Goal: Information Seeking & Learning: Learn about a topic

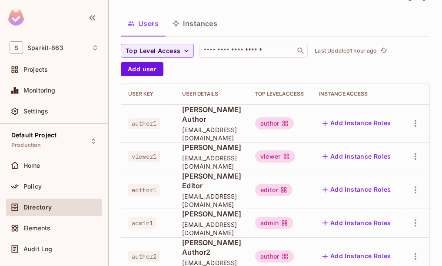
scroll to position [43, 0]
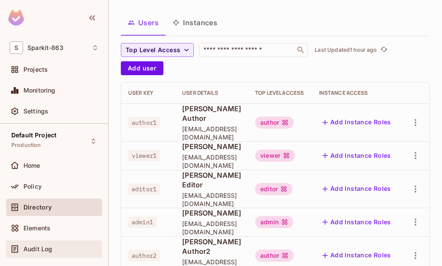
click at [36, 246] on span "Audit Log" at bounding box center [37, 249] width 29 height 7
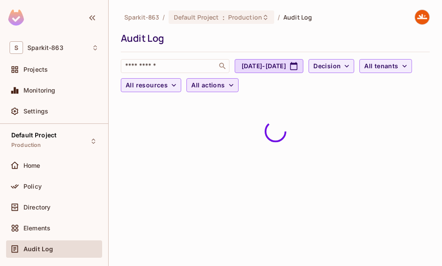
click at [225, 85] on span "All actions" at bounding box center [207, 85] width 33 height 11
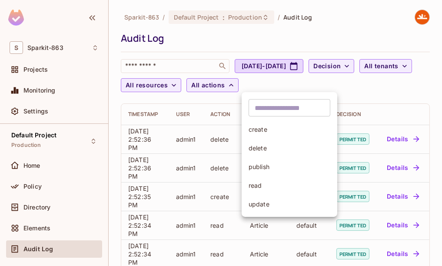
click at [263, 184] on span "read" at bounding box center [290, 185] width 82 height 8
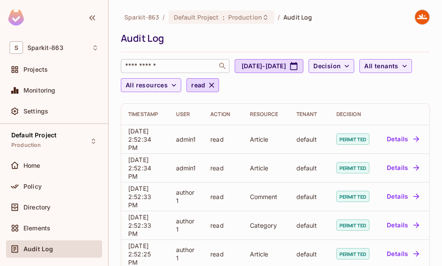
click at [155, 68] on input "text" at bounding box center [168, 66] width 91 height 9
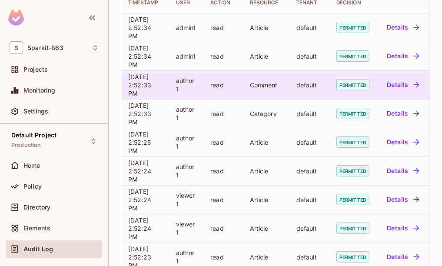
scroll to position [111, 0]
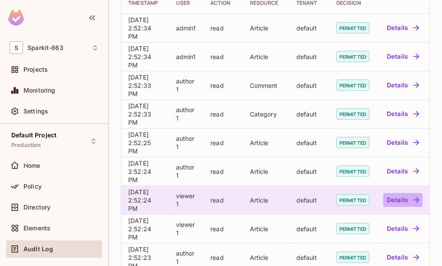
click at [410, 200] on button "Details" at bounding box center [402, 200] width 39 height 14
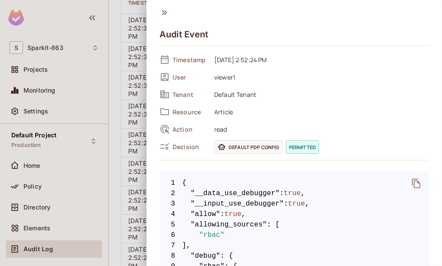
scroll to position [0, 0]
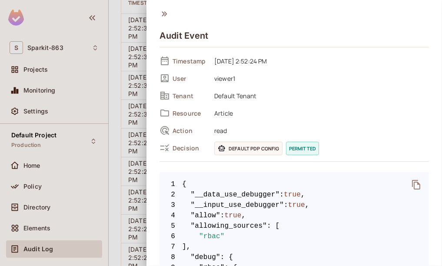
click at [224, 117] on span "Article" at bounding box center [319, 113] width 219 height 10
click at [138, 180] on div at bounding box center [221, 133] width 442 height 266
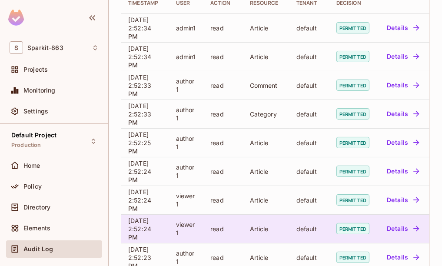
click at [409, 229] on button "Details" at bounding box center [402, 229] width 39 height 14
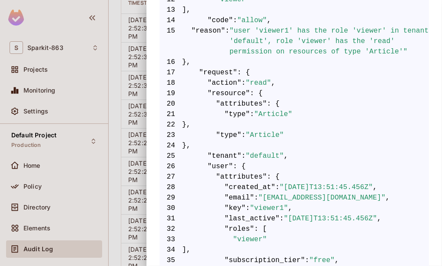
scroll to position [303, 0]
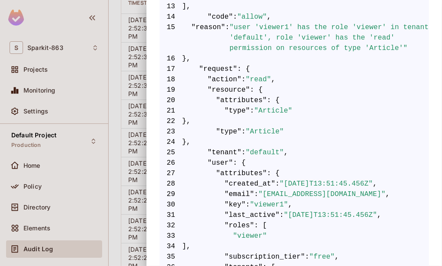
click at [109, 190] on div at bounding box center [221, 133] width 442 height 266
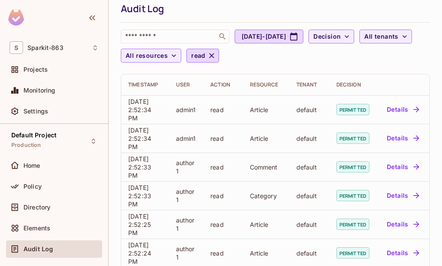
scroll to position [0, 0]
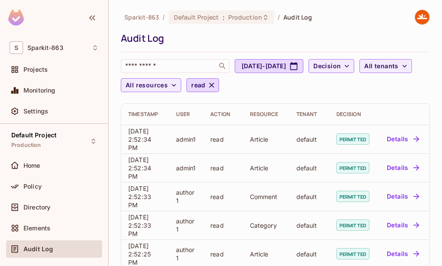
click at [295, 18] on span "Audit Log" at bounding box center [297, 17] width 29 height 8
click at [263, 21] on div "Default Project : Production" at bounding box center [222, 16] width 106 height 13
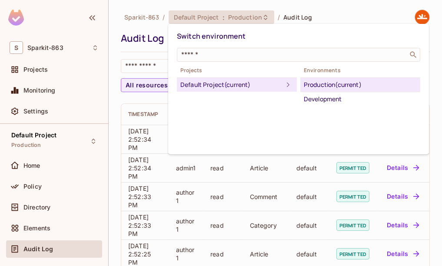
click at [335, 166] on div at bounding box center [221, 133] width 442 height 266
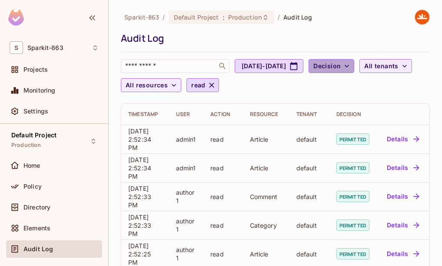
click at [351, 69] on icon "button" at bounding box center [347, 66] width 9 height 9
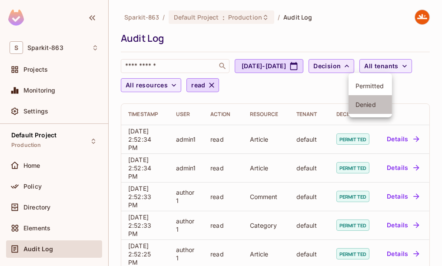
click at [367, 102] on span "Denied" at bounding box center [371, 104] width 30 height 8
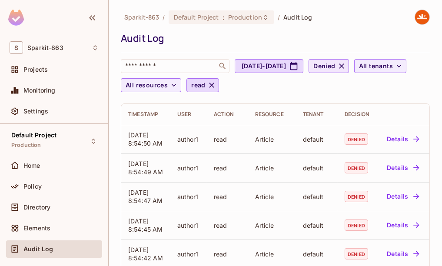
click at [344, 67] on icon "button" at bounding box center [341, 65] width 5 height 5
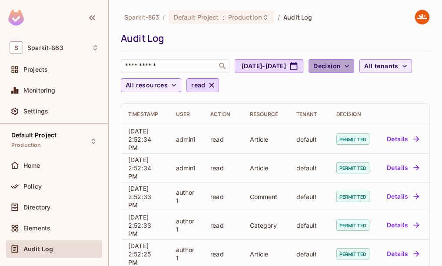
click at [341, 63] on span "Decision" at bounding box center [326, 66] width 27 height 11
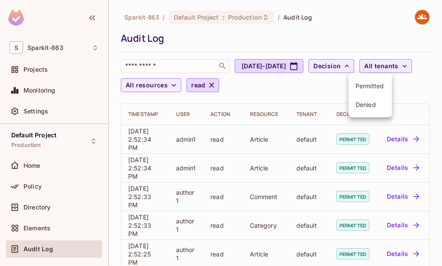
click at [361, 109] on li "Denied" at bounding box center [370, 104] width 43 height 19
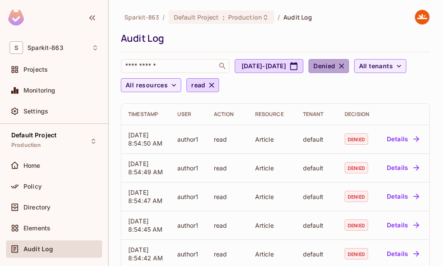
click at [335, 65] on span "Denied" at bounding box center [324, 66] width 22 height 11
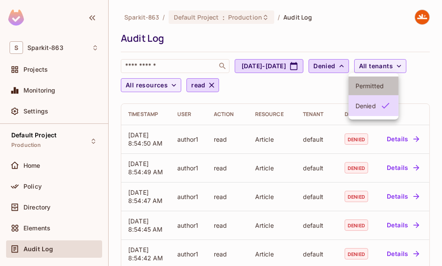
click at [366, 88] on span "Permitted" at bounding box center [374, 86] width 36 height 8
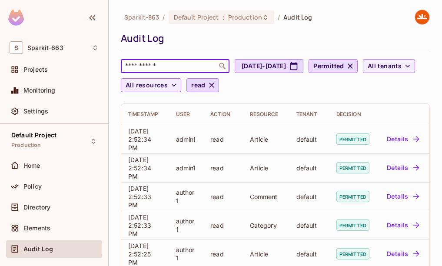
click at [174, 66] on input "text" at bounding box center [168, 66] width 91 height 9
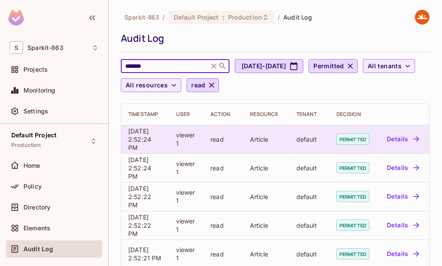
type input "*******"
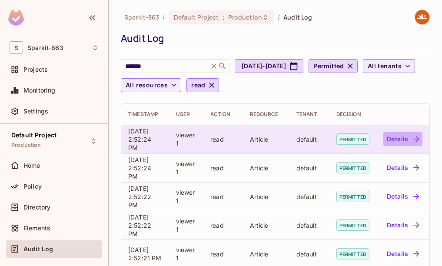
click at [406, 136] on button "Details" at bounding box center [402, 139] width 39 height 14
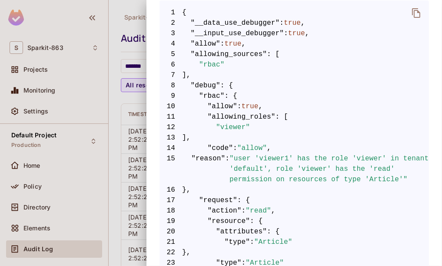
scroll to position [171, 0]
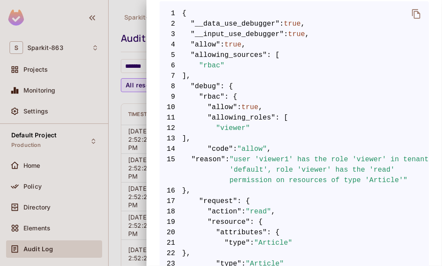
click at [126, 150] on div at bounding box center [221, 133] width 442 height 266
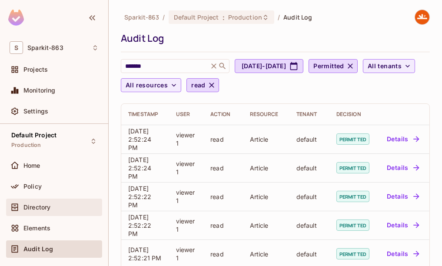
click at [37, 208] on span "Directory" at bounding box center [36, 207] width 27 height 7
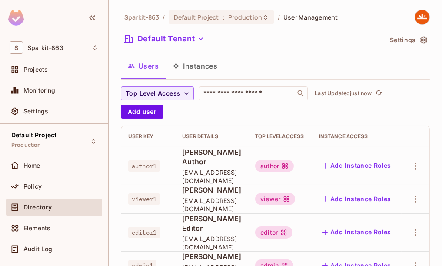
click at [200, 72] on button "Instances" at bounding box center [195, 66] width 59 height 22
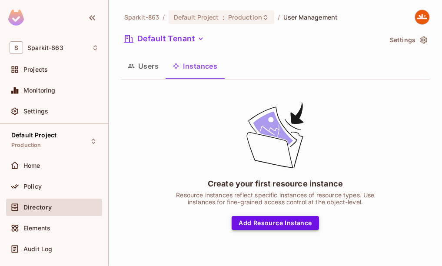
click at [243, 226] on button "Add Resource Instance" at bounding box center [275, 223] width 87 height 14
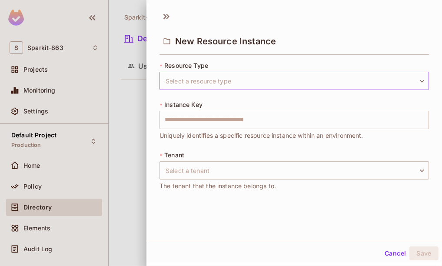
click at [268, 78] on body "S Sparkit-863 Projects Monitoring Settings Default Project Production Home Poli…" at bounding box center [221, 133] width 442 height 266
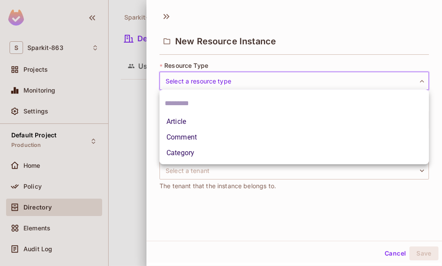
click at [202, 124] on li "Article" at bounding box center [294, 122] width 269 height 16
type input "*******"
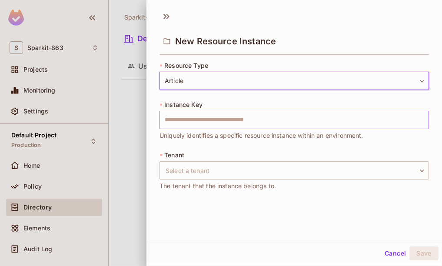
click at [236, 120] on input "text" at bounding box center [294, 120] width 269 height 18
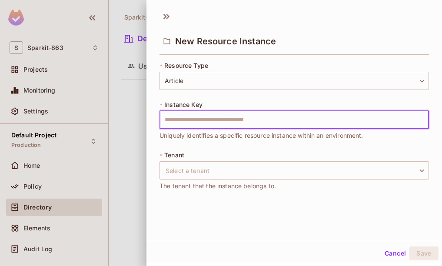
type input "*******"
click at [221, 173] on body "S Sparkit-863 Projects Monitoring Settings Default Project Production Home Poli…" at bounding box center [221, 133] width 442 height 266
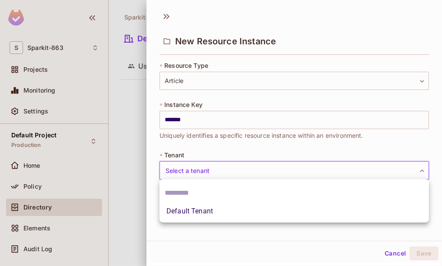
click at [196, 213] on li "Default Tenant" at bounding box center [294, 211] width 269 height 16
type input "*******"
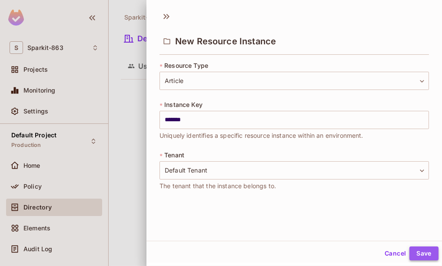
click at [412, 248] on button "Save" at bounding box center [423, 253] width 29 height 14
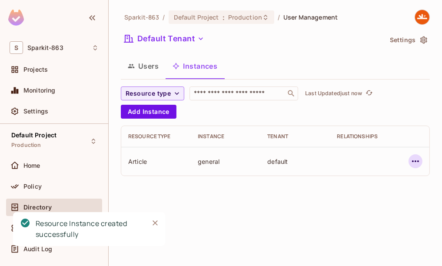
click at [416, 159] on icon "button" at bounding box center [415, 161] width 10 height 10
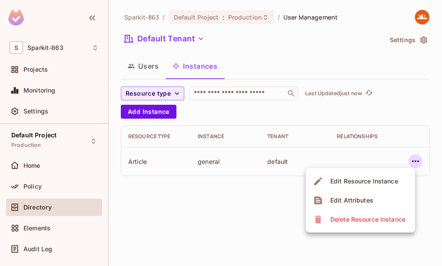
click at [347, 203] on div "Edit Attributes" at bounding box center [351, 200] width 43 height 9
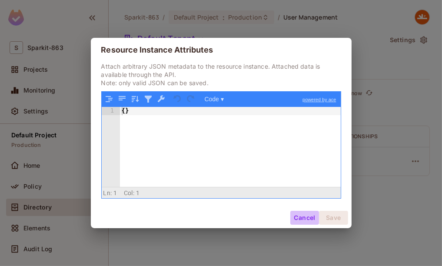
click at [304, 217] on button "Cancel" at bounding box center [304, 218] width 28 height 14
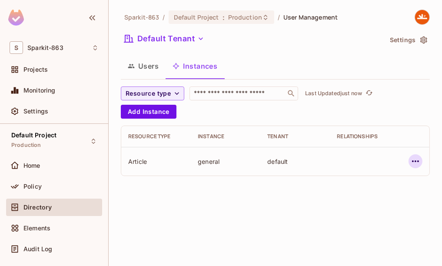
click at [416, 159] on icon "button" at bounding box center [415, 161] width 10 height 10
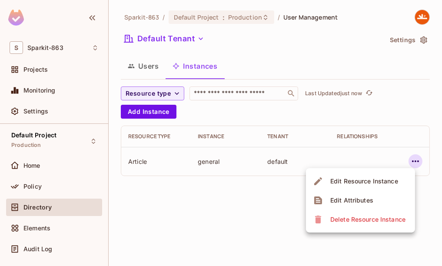
click at [340, 217] on div "Delete Resource Instance" at bounding box center [367, 219] width 75 height 9
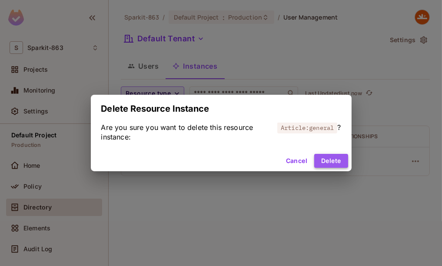
click at [339, 161] on button "Delete" at bounding box center [330, 161] width 33 height 14
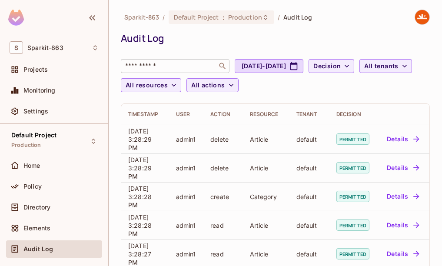
click at [193, 70] on div "​" at bounding box center [175, 66] width 109 height 14
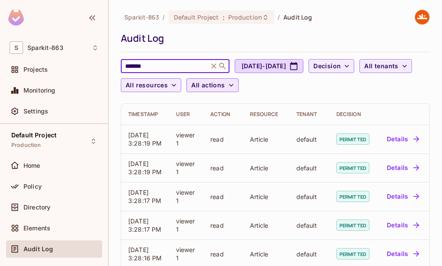
type input "*******"
click at [225, 89] on span "All actions" at bounding box center [207, 85] width 33 height 11
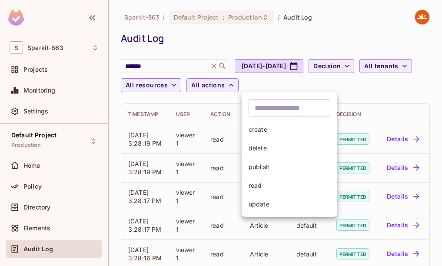
click at [261, 151] on span "delete" at bounding box center [290, 148] width 82 height 8
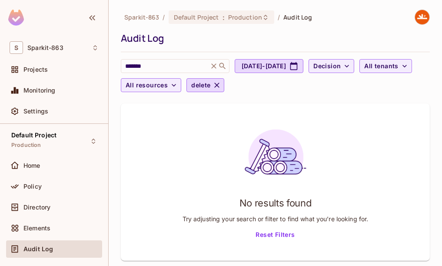
click at [284, 19] on span "Audit Log" at bounding box center [297, 17] width 29 height 8
click at [34, 228] on span "Elements" at bounding box center [36, 228] width 27 height 7
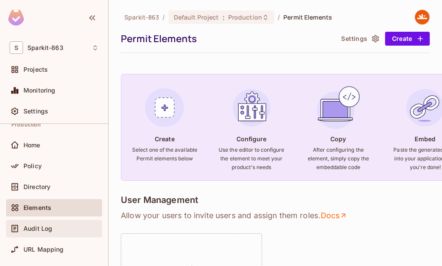
scroll to position [29, 0]
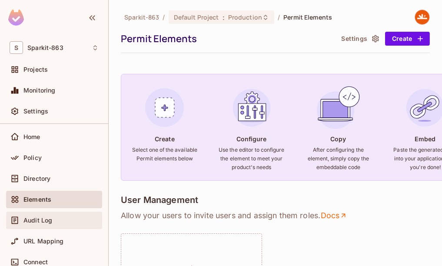
click at [56, 220] on div "Audit Log" at bounding box center [60, 220] width 75 height 7
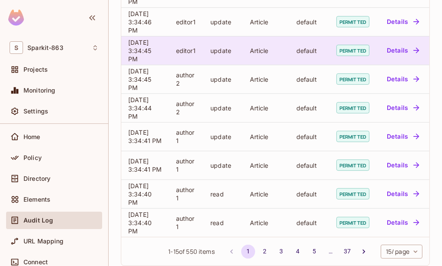
scroll to position [330, 0]
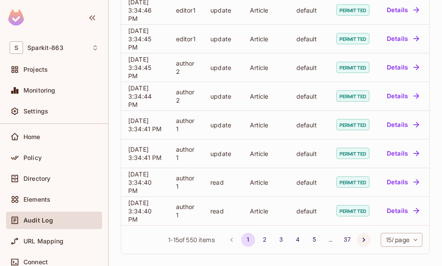
click at [366, 240] on button "Go to next page" at bounding box center [364, 240] width 14 height 14
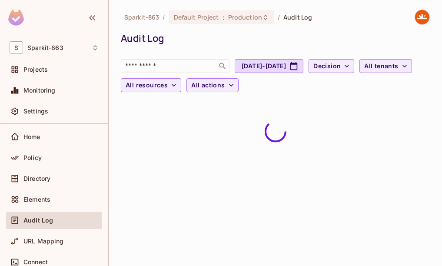
scroll to position [0, 0]
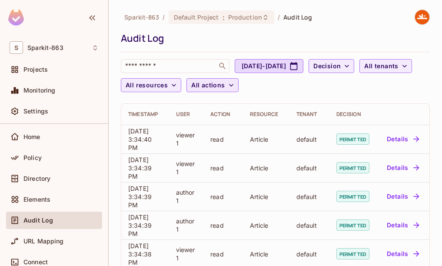
click at [225, 87] on span "All actions" at bounding box center [207, 85] width 33 height 11
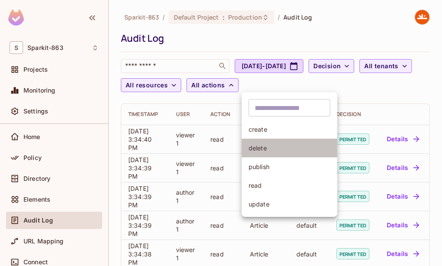
click at [258, 150] on span "delete" at bounding box center [290, 148] width 82 height 8
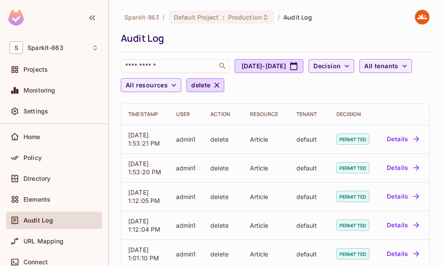
click at [269, 93] on div "​ Jul 14, 2025 - Aug 14, 2025 Decision All tenants All resources delete" at bounding box center [275, 77] width 309 height 37
click at [221, 83] on icon "button" at bounding box center [217, 85] width 9 height 9
